Goal: Task Accomplishment & Management: Complete application form

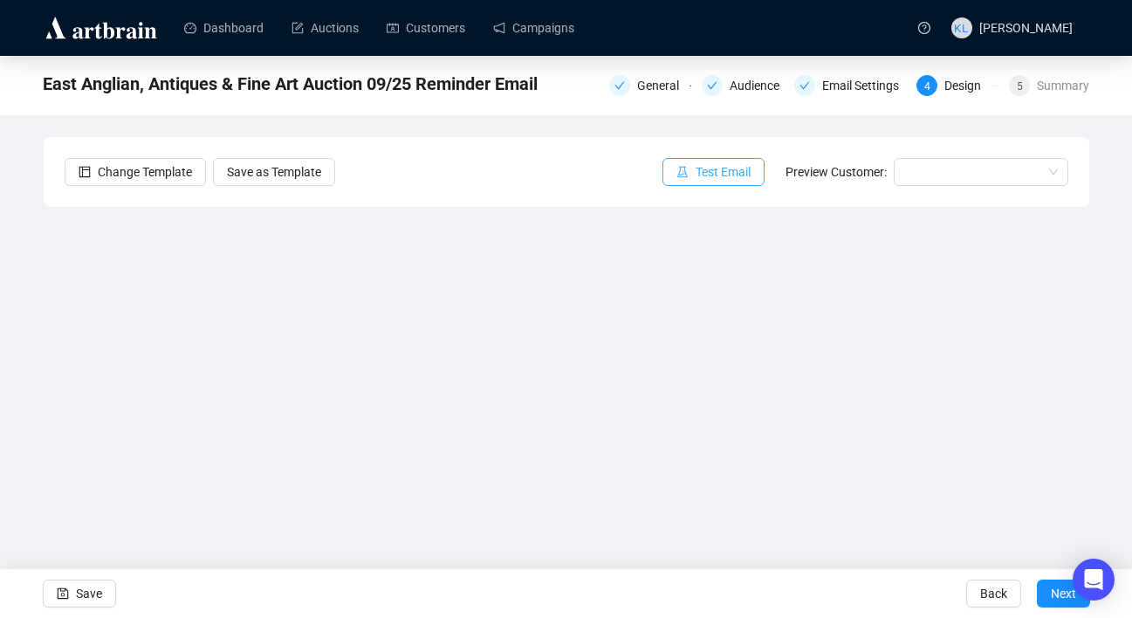
scroll to position [31, 0]
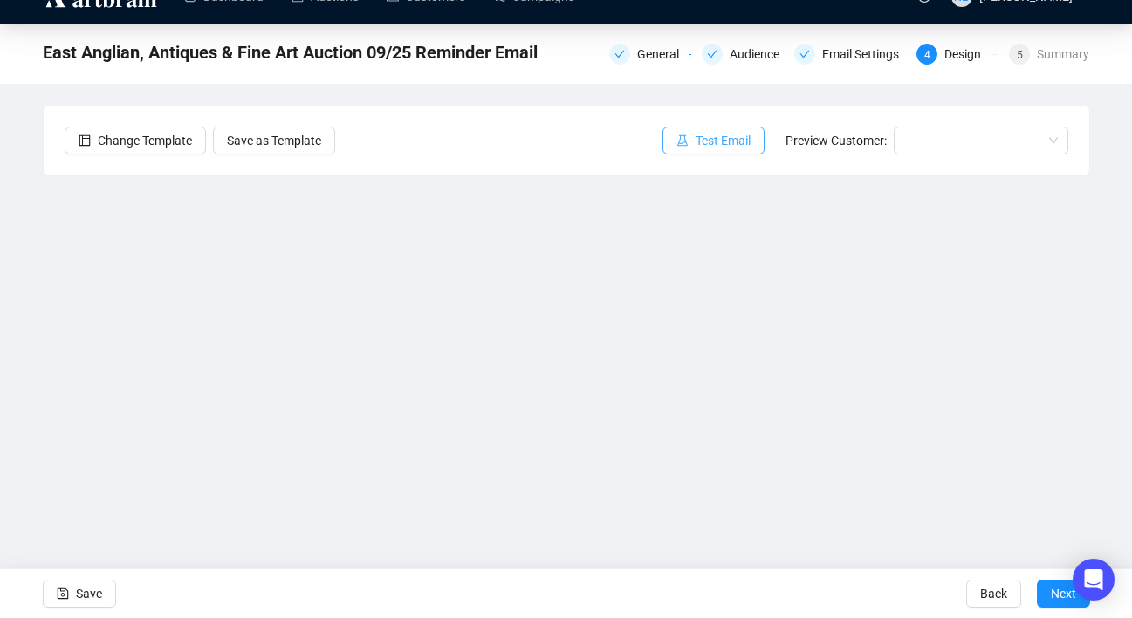
click at [676, 147] on span "button" at bounding box center [682, 140] width 12 height 19
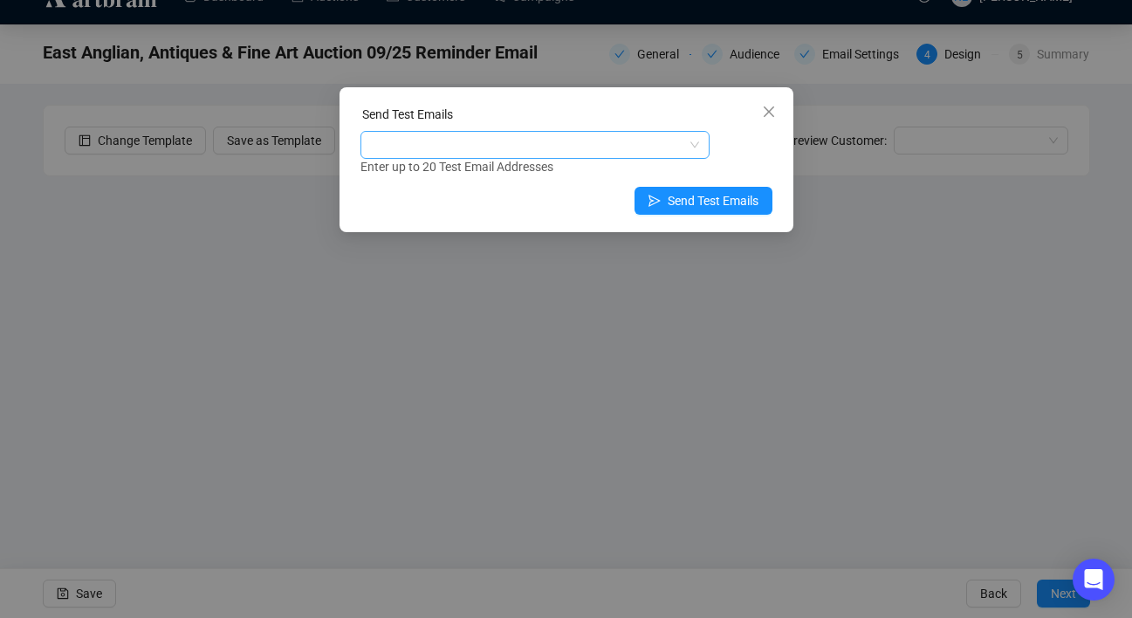
click at [591, 142] on div at bounding box center [526, 145] width 324 height 24
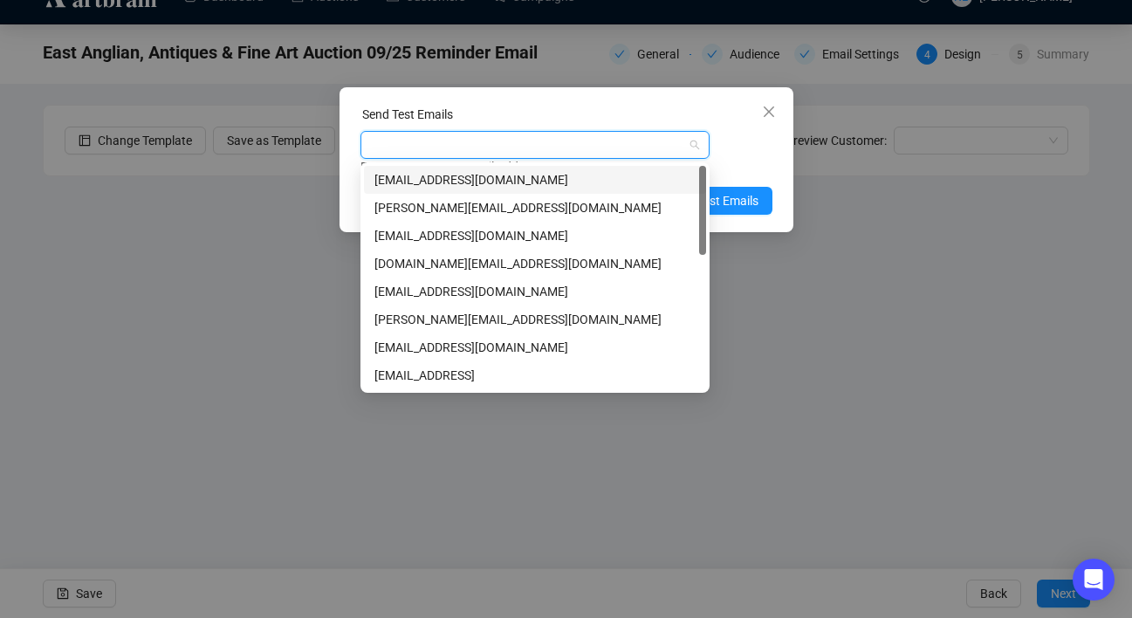
click at [564, 182] on div "[EMAIL_ADDRESS][DOMAIN_NAME]" at bounding box center [534, 179] width 321 height 19
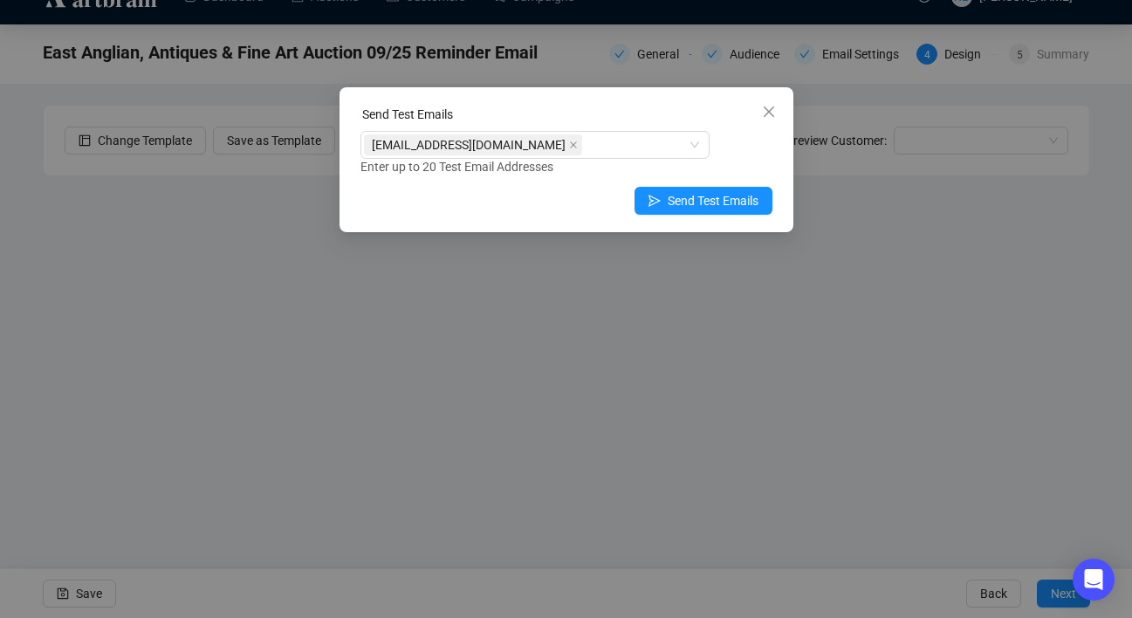
click at [727, 149] on div "[EMAIL_ADDRESS][DOMAIN_NAME] Enter up to 20 Test Email Addresses" at bounding box center [566, 153] width 412 height 45
click at [717, 190] on button "Send Test Emails" at bounding box center [704, 201] width 138 height 28
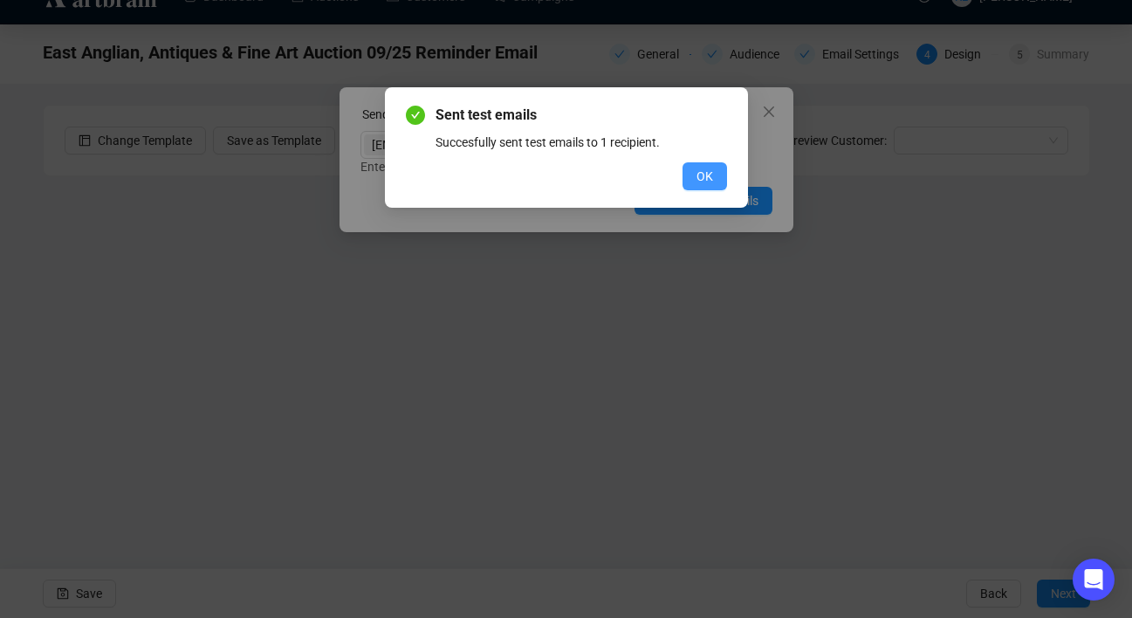
click at [719, 175] on button "OK" at bounding box center [705, 176] width 45 height 28
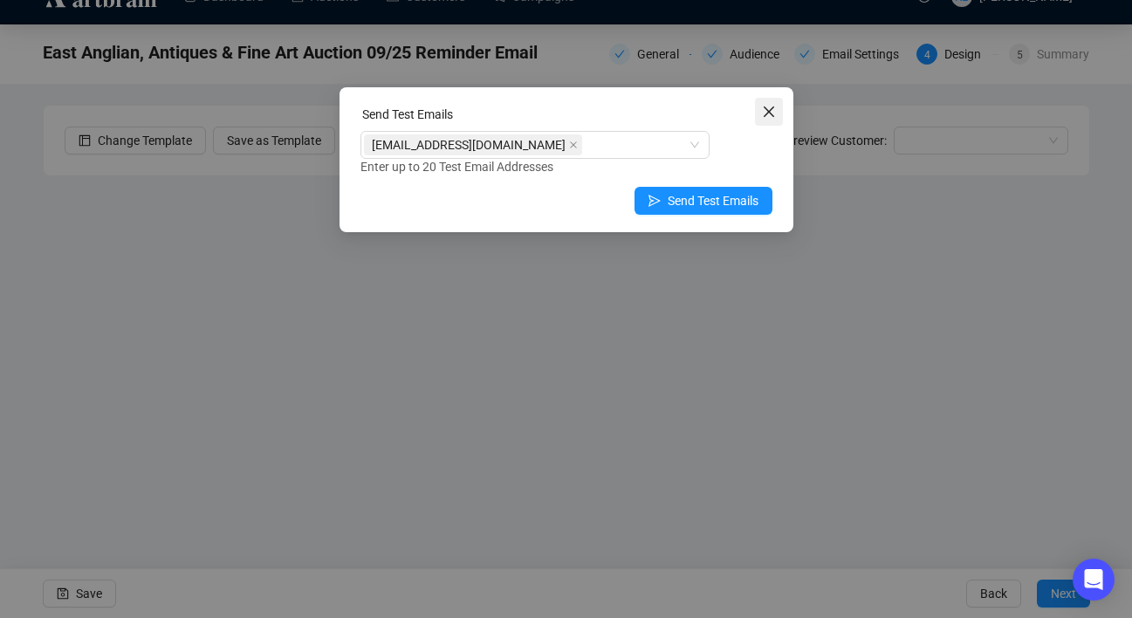
click at [777, 106] on span "Close" at bounding box center [769, 112] width 28 height 14
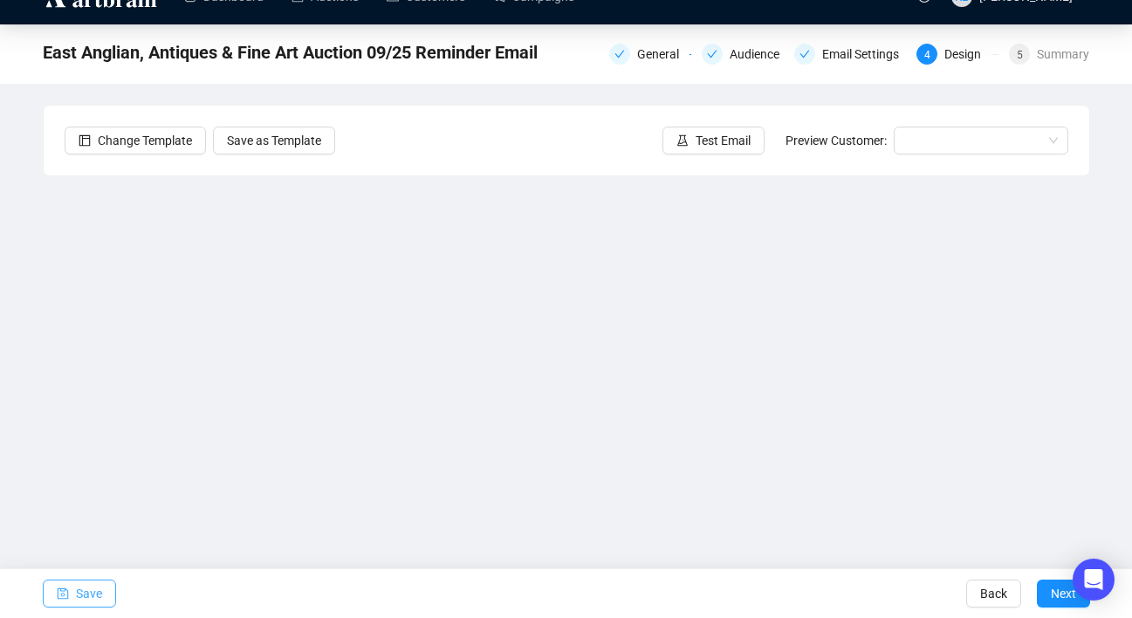
click at [97, 587] on span "Save" at bounding box center [89, 593] width 26 height 49
click at [727, 130] on button "Test Email" at bounding box center [713, 141] width 102 height 28
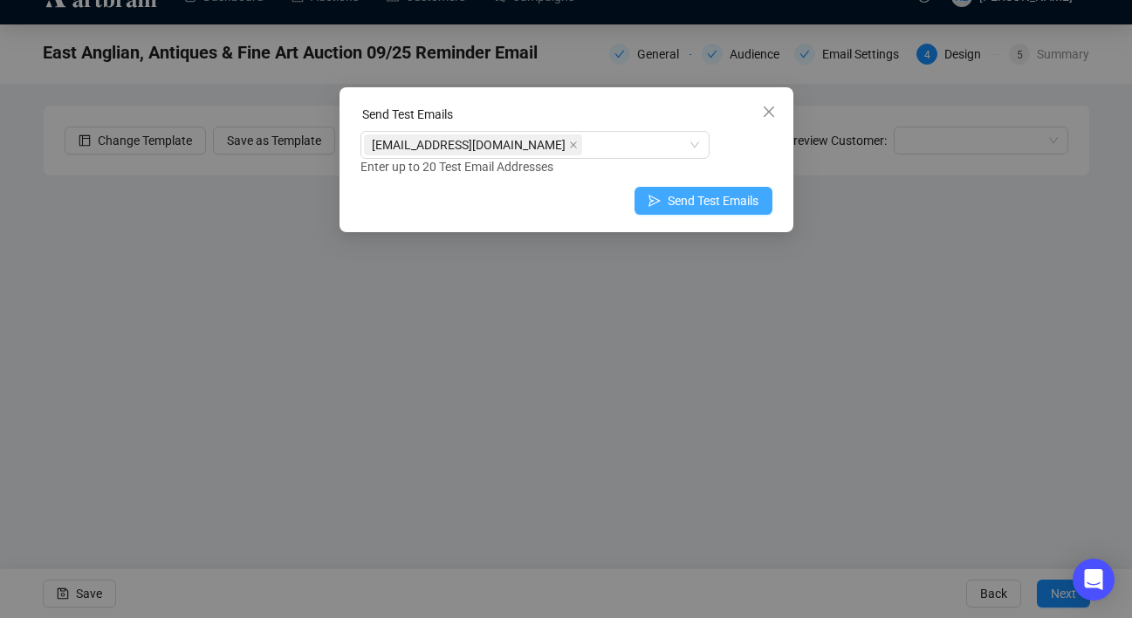
click at [653, 209] on span "button" at bounding box center [654, 200] width 12 height 19
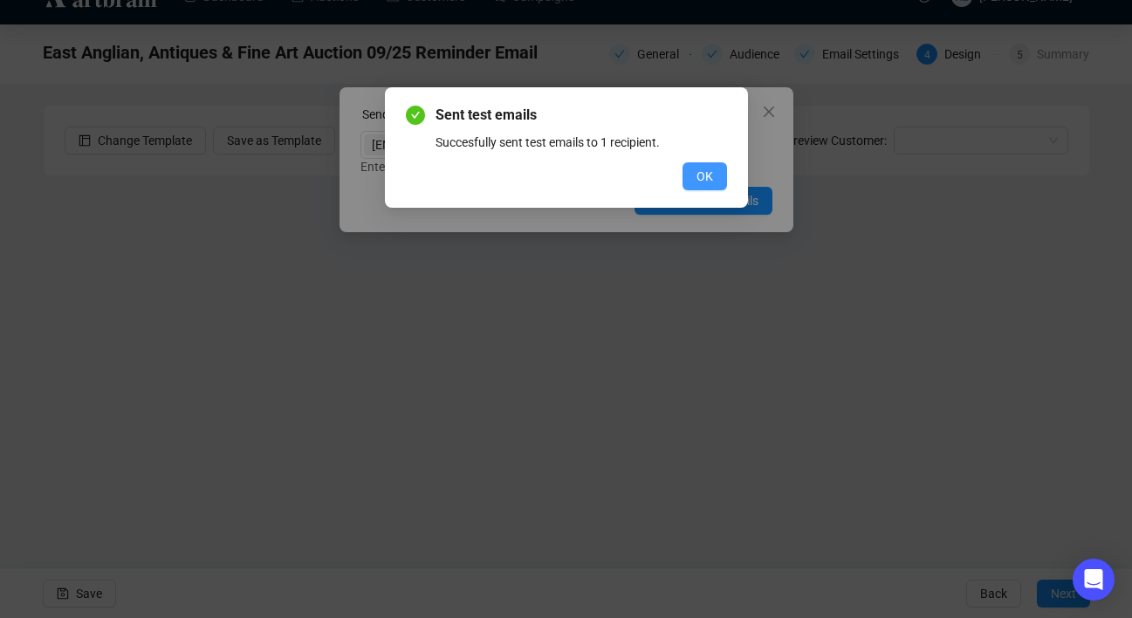
click at [706, 168] on span "OK" at bounding box center [704, 176] width 17 height 19
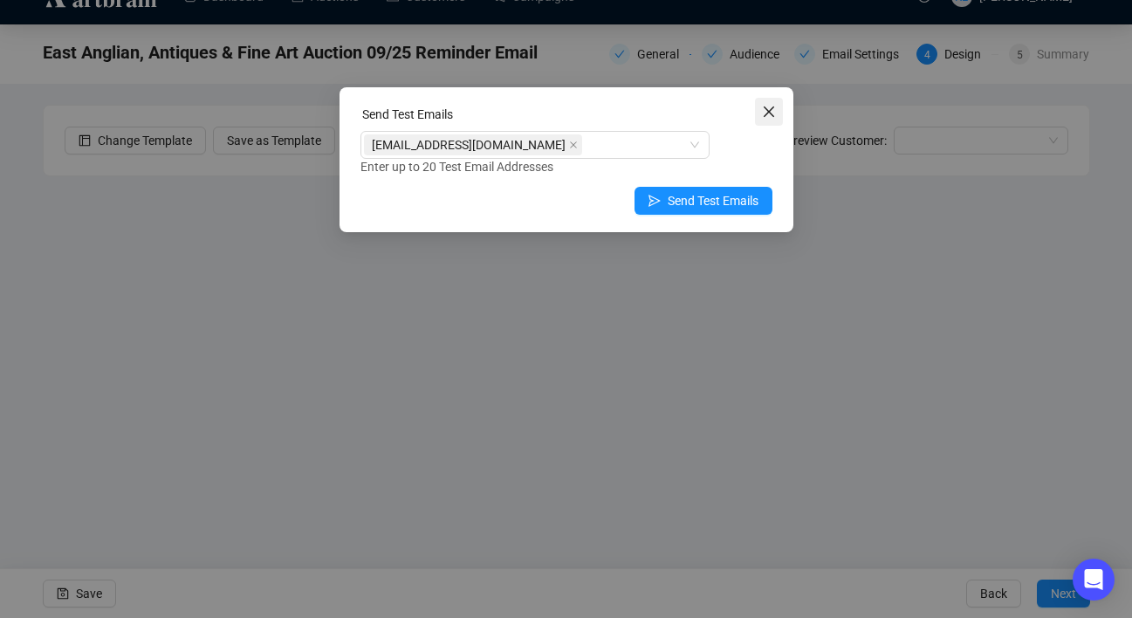
click at [753, 120] on div "Send Test Emails" at bounding box center [566, 118] width 412 height 26
click at [648, 195] on icon "send" at bounding box center [654, 201] width 12 height 12
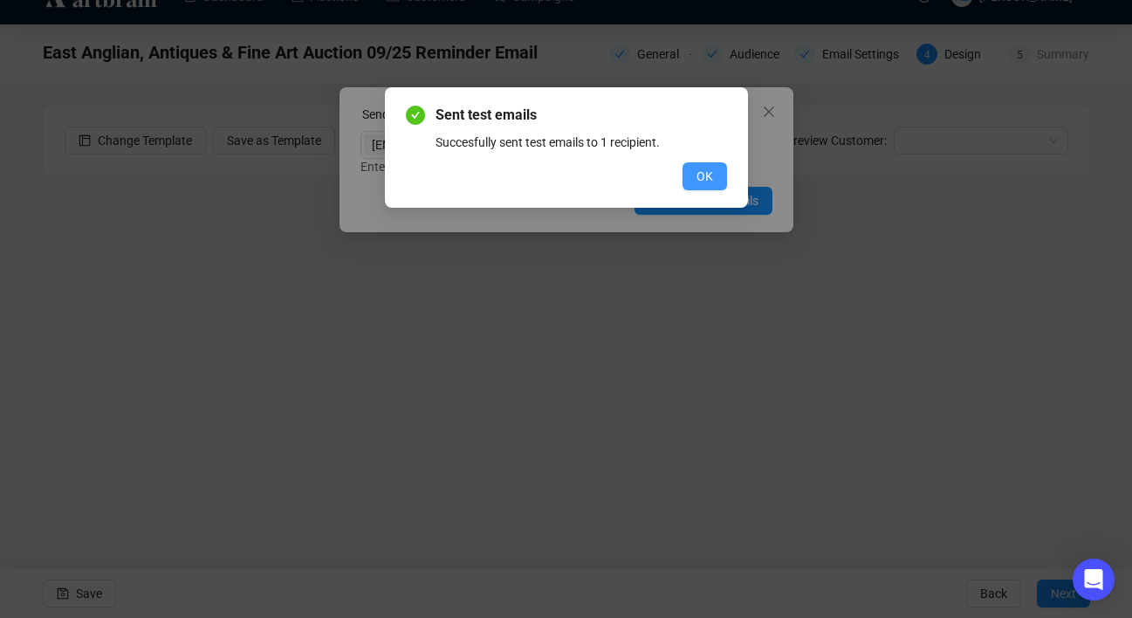
click at [683, 180] on button "OK" at bounding box center [705, 176] width 45 height 28
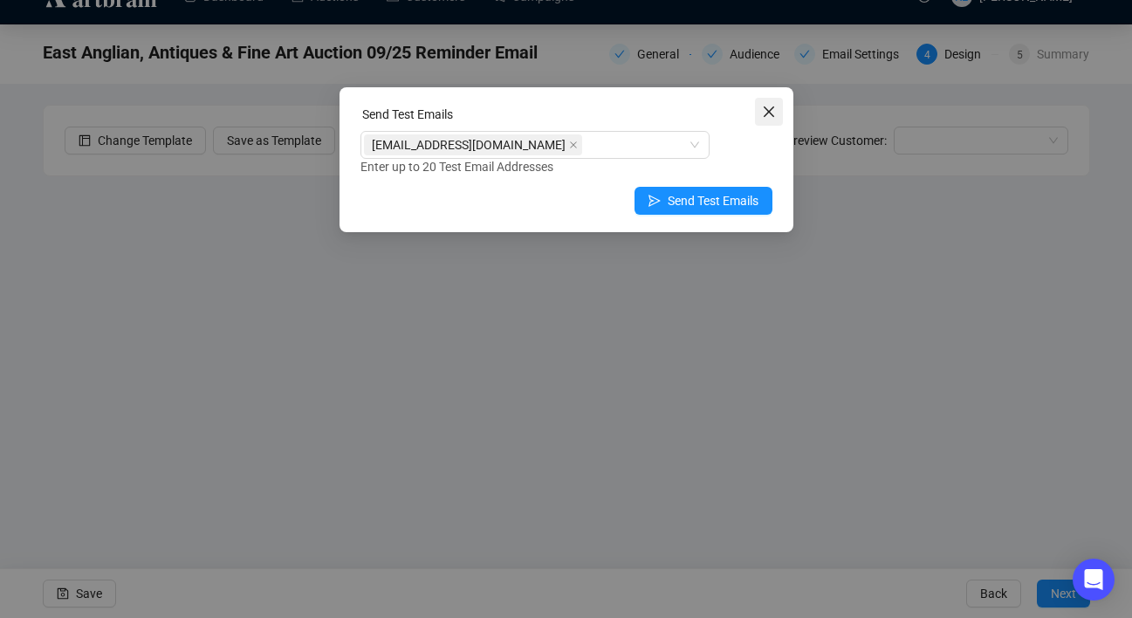
click at [776, 110] on span "Close" at bounding box center [769, 112] width 28 height 14
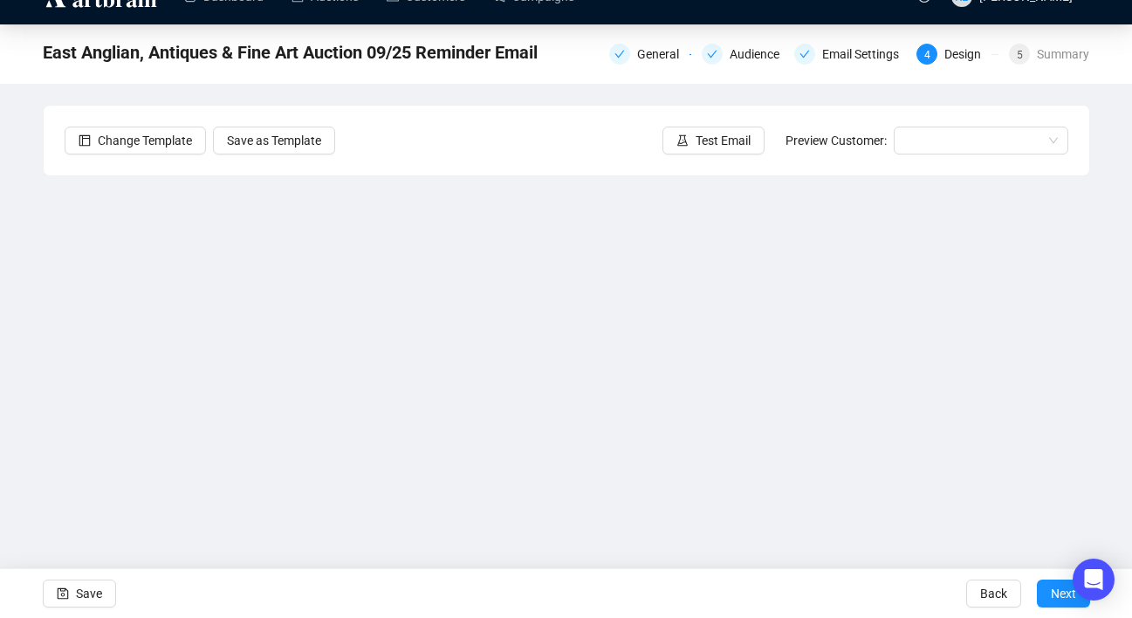
scroll to position [0, 0]
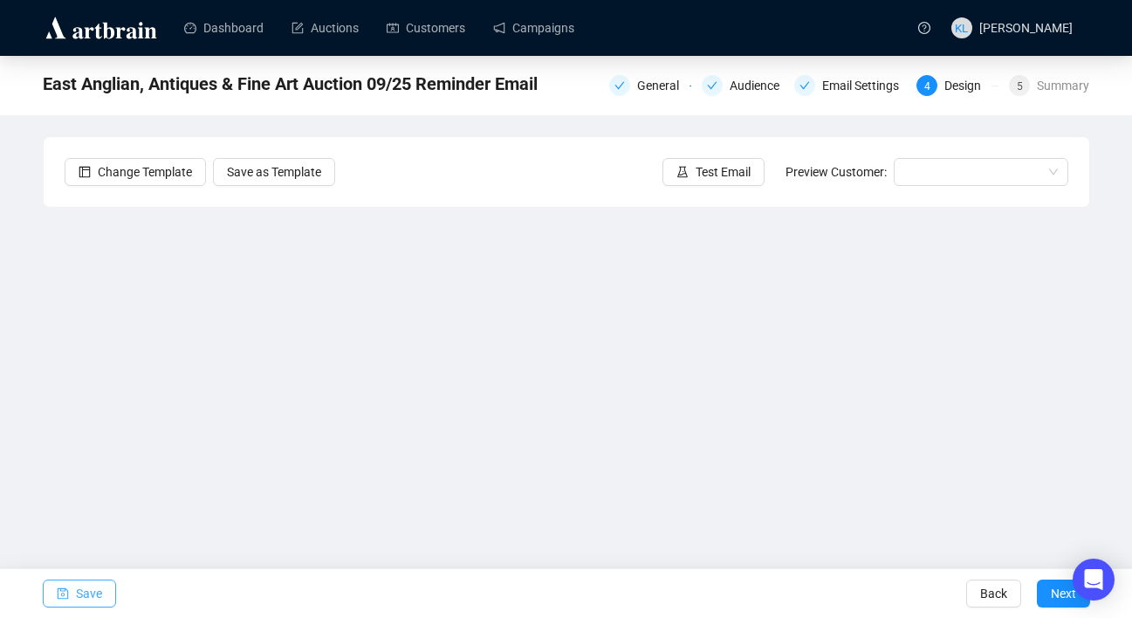
click at [97, 589] on span "Save" at bounding box center [89, 593] width 26 height 49
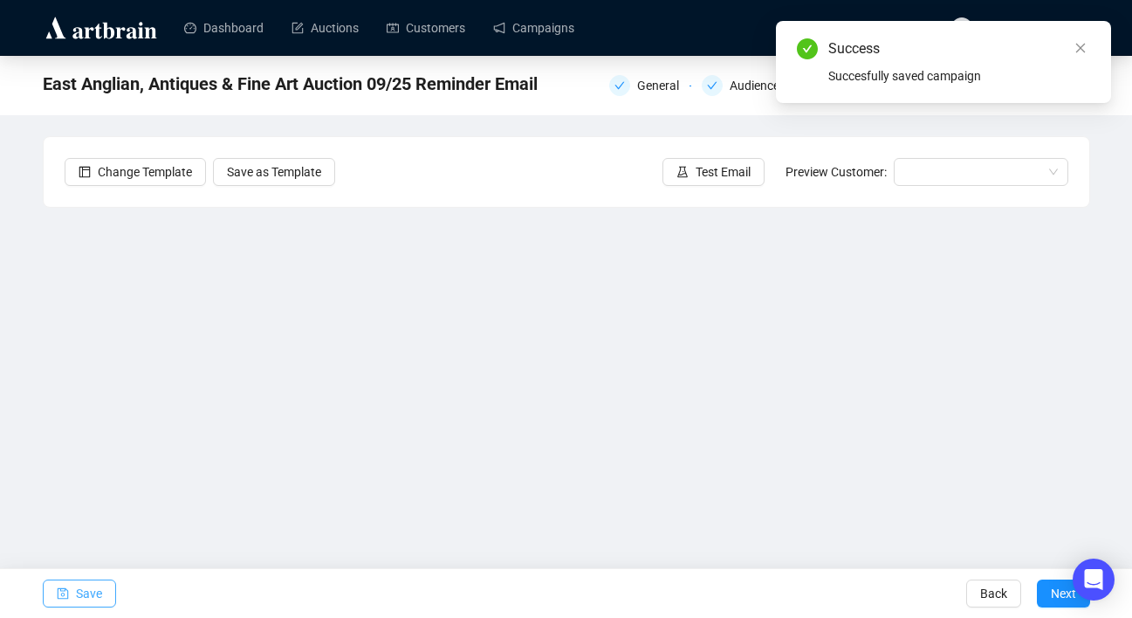
click at [57, 590] on icon "save" at bounding box center [62, 593] width 11 height 11
